Goal: Navigation & Orientation: Find specific page/section

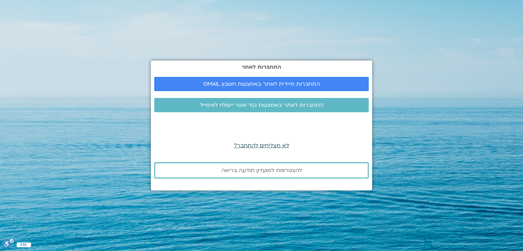
click at [282, 148] on span "לא מצליחים להתחבר?" at bounding box center [261, 145] width 55 height 7
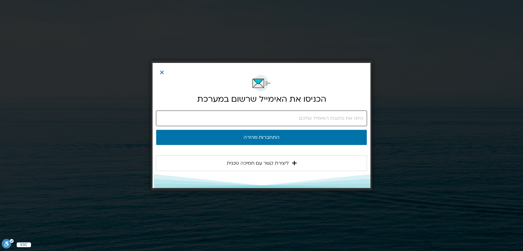
click at [289, 117] on input "email" at bounding box center [261, 119] width 211 height 16
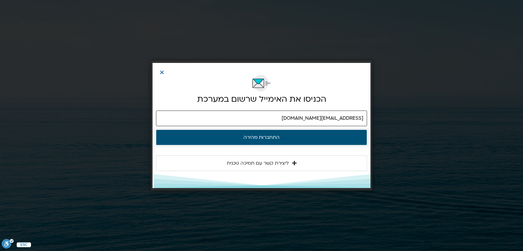
type input "michalmoskovitz1@gmail.com"
click at [245, 141] on button "התחברות מהירה" at bounding box center [261, 138] width 211 height 16
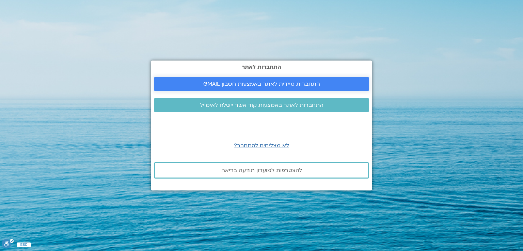
click at [295, 83] on span "התחברות מיידית לאתר באמצעות חשבון GMAIL" at bounding box center [261, 84] width 117 height 6
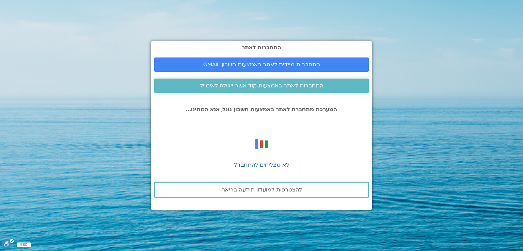
click at [301, 88] on span "התחברות לאתר באמצעות קוד אשר יישלח לאימייל" at bounding box center [262, 86] width 124 height 6
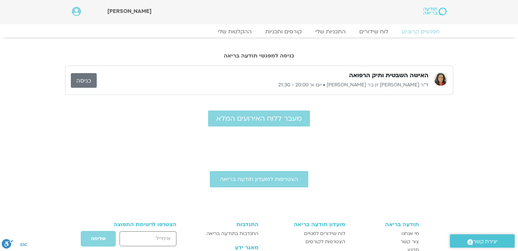
click at [94, 81] on link "כניסה" at bounding box center [84, 80] width 26 height 15
